Goal: Use online tool/utility: Use online tool/utility

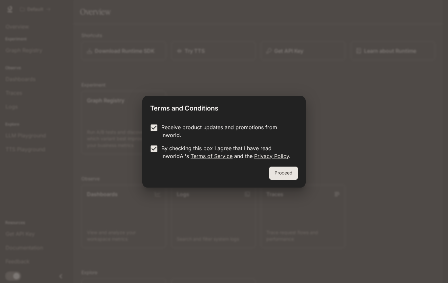
click at [282, 172] on button "Proceed" at bounding box center [283, 173] width 29 height 13
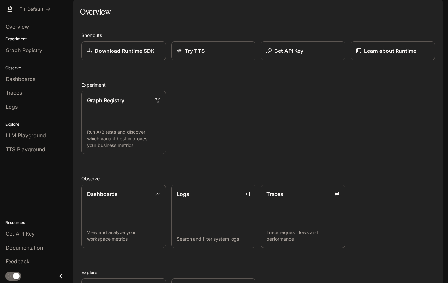
click at [14, 49] on span "Graph Registry" at bounding box center [24, 50] width 37 height 8
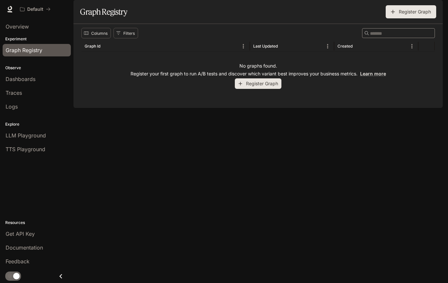
click at [13, 83] on link "Dashboards" at bounding box center [37, 79] width 68 height 12
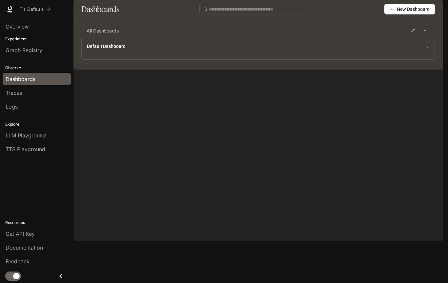
click at [10, 135] on span "LLM Playground" at bounding box center [26, 136] width 40 height 8
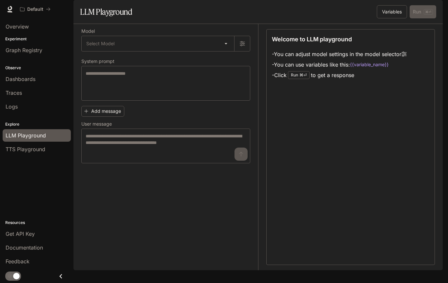
click at [407, 199] on div "Welcome to LLM playground - You can adjust model settings in the model selector…" at bounding box center [351, 147] width 169 height 236
click at [11, 28] on span "Overview" at bounding box center [17, 27] width 23 height 8
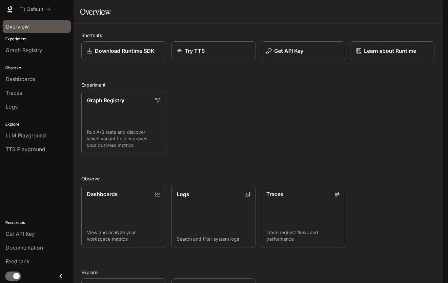
scroll to position [90, 0]
click at [45, 11] on div "Default" at bounding box center [33, 10] width 26 height 6
click at [9, 8] on icon at bounding box center [10, 8] width 4 height 5
click at [191, 55] on p "Try TTS" at bounding box center [195, 51] width 20 height 8
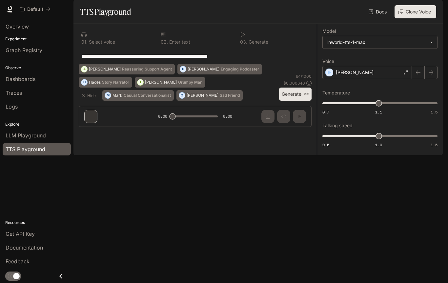
click at [111, 64] on div "**********" at bounding box center [195, 56] width 233 height 16
click at [210, 60] on textarea "**********" at bounding box center [195, 57] width 228 height 8
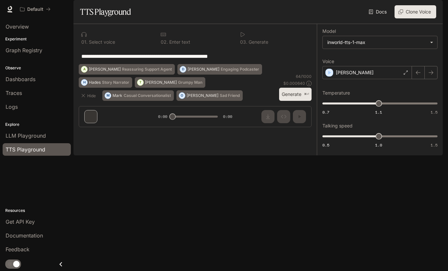
click at [212, 60] on textarea "**********" at bounding box center [195, 57] width 228 height 8
click at [209, 60] on textarea "**********" at bounding box center [195, 57] width 228 height 8
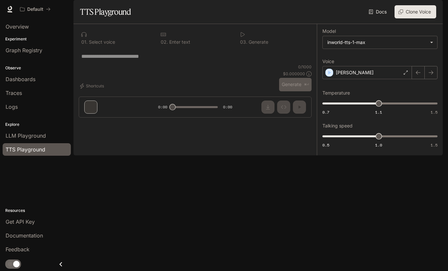
click at [181, 64] on div "* ​" at bounding box center [195, 56] width 233 height 16
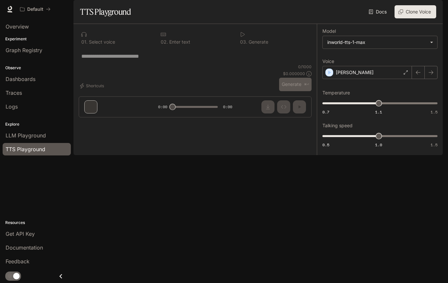
click at [133, 60] on textarea at bounding box center [195, 57] width 228 height 8
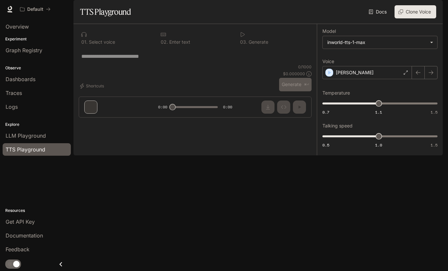
type textarea "*"
click at [156, 64] on div "* ​" at bounding box center [195, 56] width 233 height 16
click at [130, 60] on textarea at bounding box center [195, 57] width 228 height 8
click at [132, 64] on div "* ​" at bounding box center [195, 56] width 228 height 16
click at [139, 60] on textarea at bounding box center [195, 57] width 228 height 8
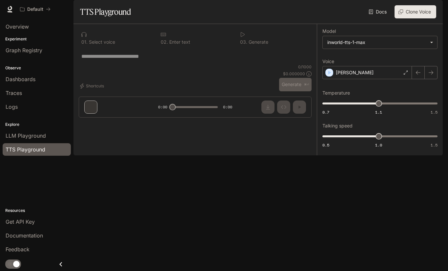
paste textarea "**********"
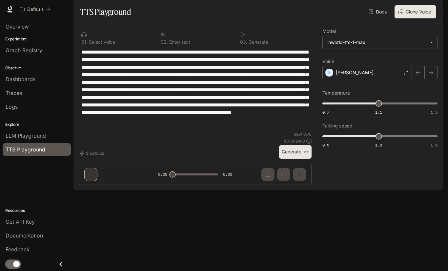
type textarea "**********"
click at [296, 190] on div "0 1 . Select voice 0 2 . Enter text 0 3 . Generate * ​ Shortcuts 996 / 1000 $ 0…" at bounding box center [196, 107] width 244 height 166
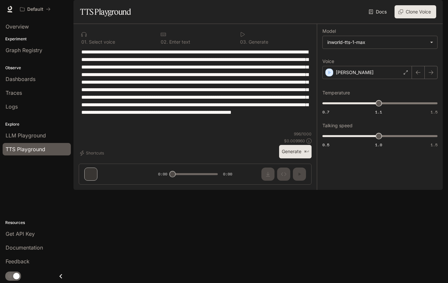
click at [294, 159] on button "Generate ⌘⏎" at bounding box center [295, 151] width 32 height 13
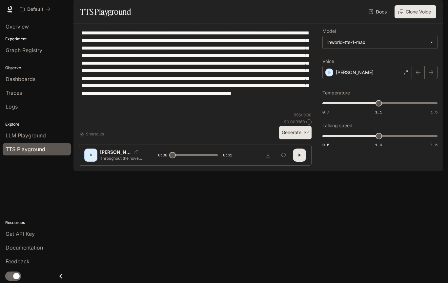
click at [301, 158] on icon "button" at bounding box center [299, 155] width 5 height 5
click at [308, 125] on icon at bounding box center [309, 121] width 5 height 5
click at [308, 118] on p "996 / 1000" at bounding box center [303, 115] width 18 height 6
click at [307, 118] on p "996 / 1000" at bounding box center [303, 115] width 18 height 6
type input "****"
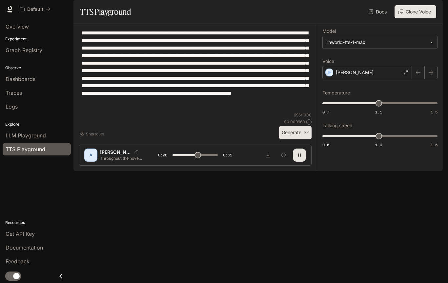
click at [378, 18] on link "Docs" at bounding box center [379, 11] width 22 height 13
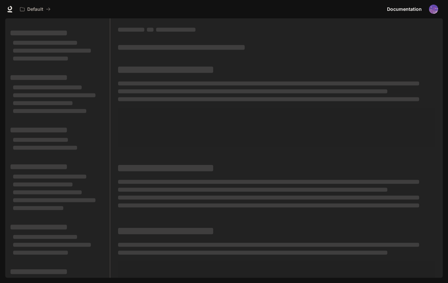
click at [434, 161] on div at bounding box center [276, 150] width 333 height 265
click at [40, 8] on p "Default" at bounding box center [35, 10] width 16 height 6
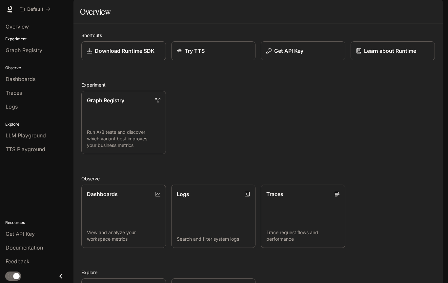
click at [31, 250] on span "Documentation" at bounding box center [24, 248] width 37 height 8
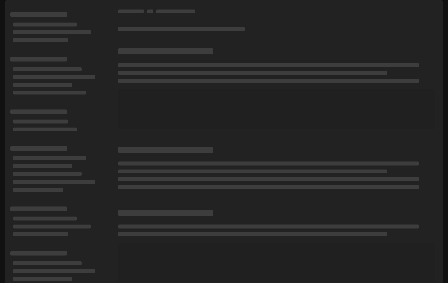
click at [49, 15] on button "Default" at bounding box center [35, 9] width 36 height 13
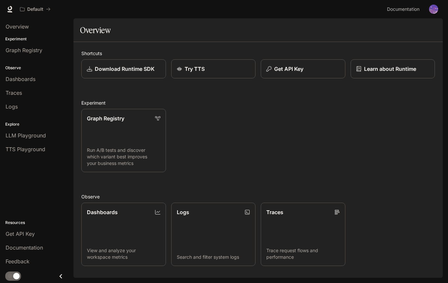
click at [10, 236] on span "Get API Key" at bounding box center [20, 234] width 29 height 8
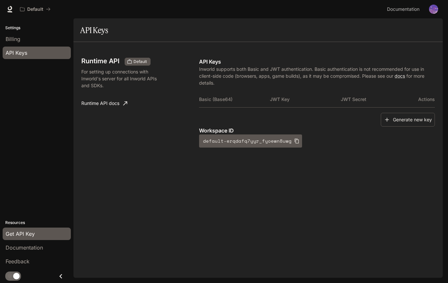
click at [401, 75] on link "docs" at bounding box center [400, 76] width 11 height 6
